Goal: Task Accomplishment & Management: Manage account settings

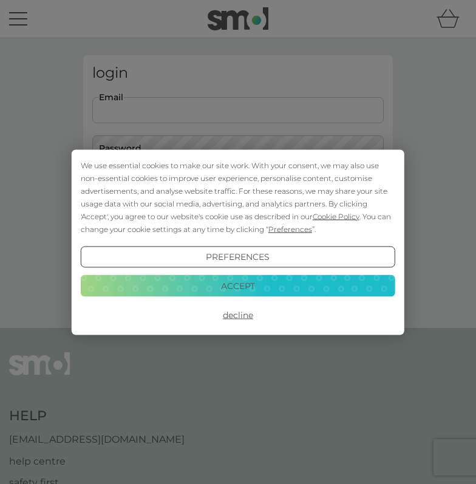
type input "[EMAIL_ADDRESS][DOMAIN_NAME]"
click at [238, 191] on button "Login" at bounding box center [237, 191] width 291 height 35
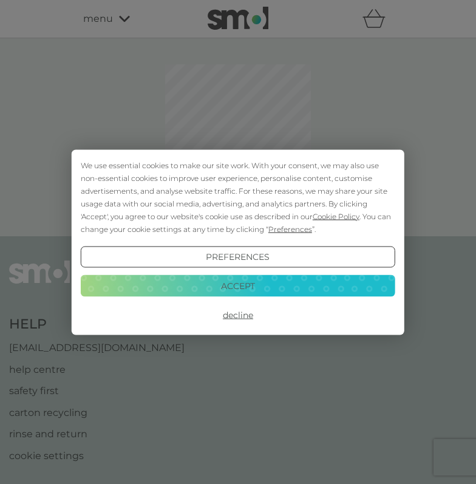
click at [312, 287] on button "Accept" at bounding box center [238, 286] width 315 height 22
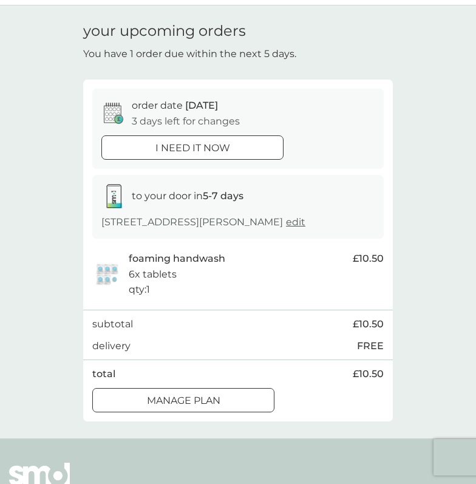
scroll to position [33, 0]
click at [203, 394] on div at bounding box center [184, 400] width 44 height 13
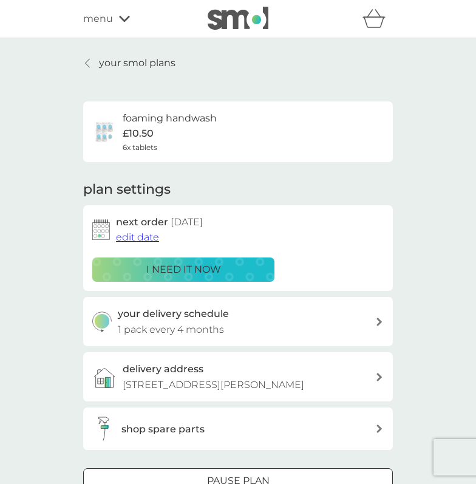
click at [136, 239] on span "edit date" at bounding box center [137, 237] width 43 height 12
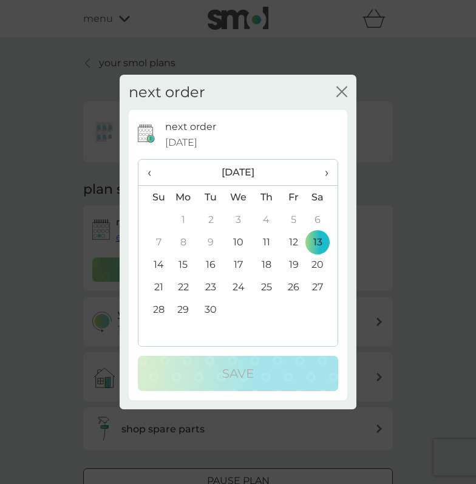
click at [315, 281] on td "27" at bounding box center [322, 287] width 30 height 22
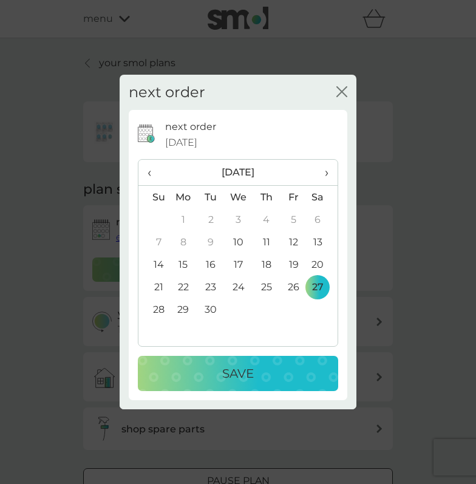
click at [260, 382] on div "Save" at bounding box center [238, 373] width 176 height 19
